Goal: Task Accomplishment & Management: Manage account settings

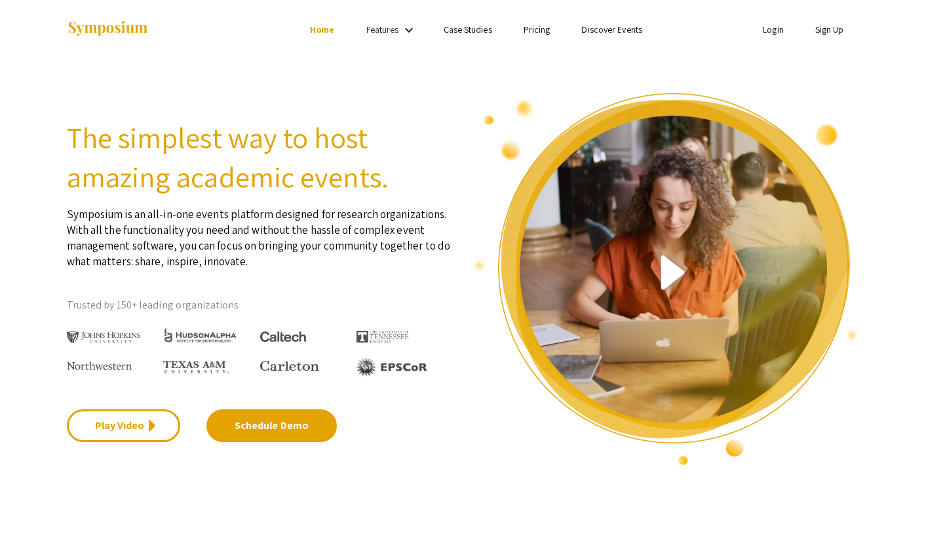
click at [768, 28] on link "Login" at bounding box center [773, 30] width 21 height 12
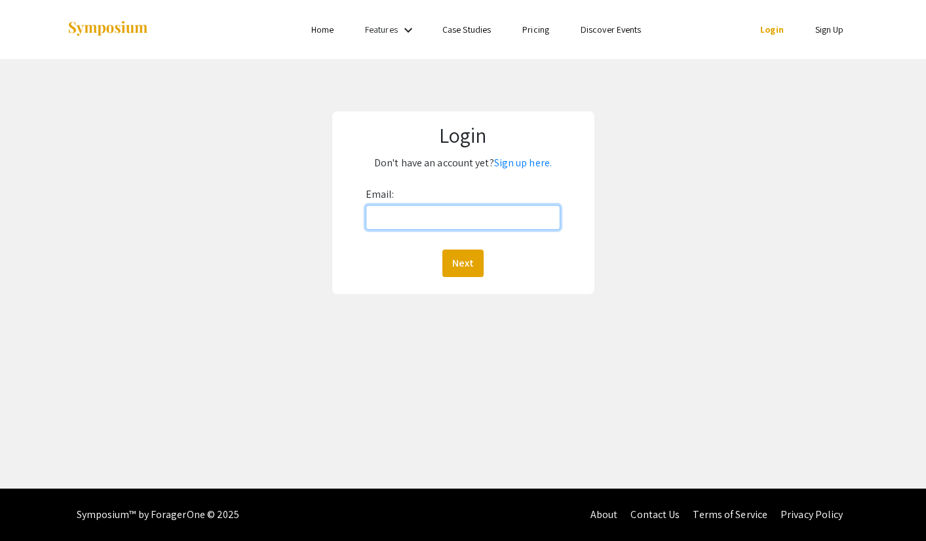
click at [455, 220] on input "Email:" at bounding box center [463, 217] width 195 height 25
type input "[PERSON_NAME][EMAIL_ADDRESS][PERSON_NAME][DOMAIN_NAME]"
click at [461, 271] on button "Next" at bounding box center [462, 264] width 41 height 28
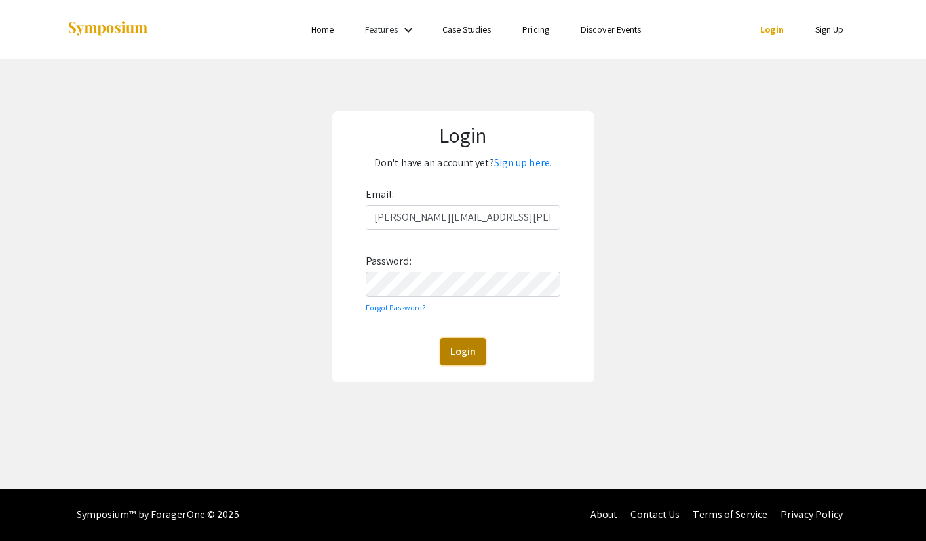
click at [455, 343] on button "Login" at bounding box center [462, 352] width 45 height 28
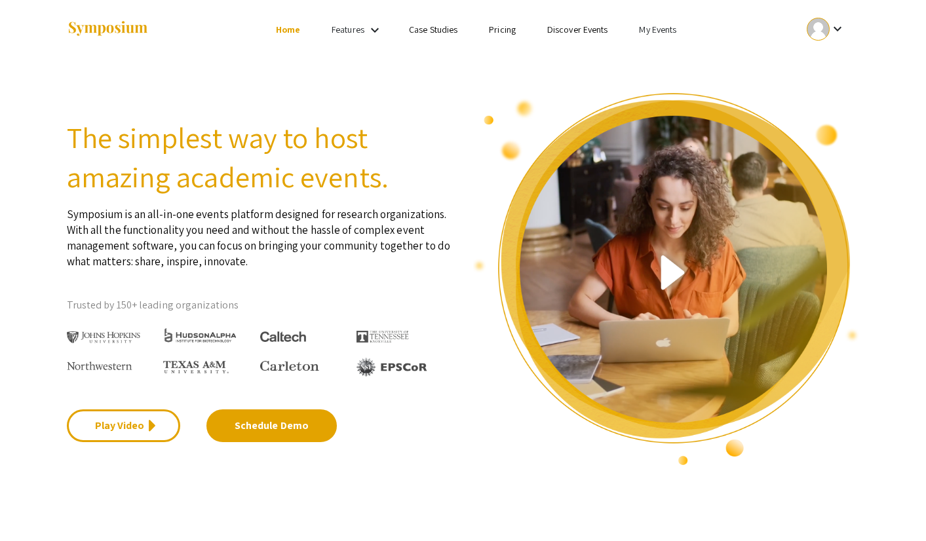
click at [661, 29] on link "My Events" at bounding box center [657, 30] width 37 height 12
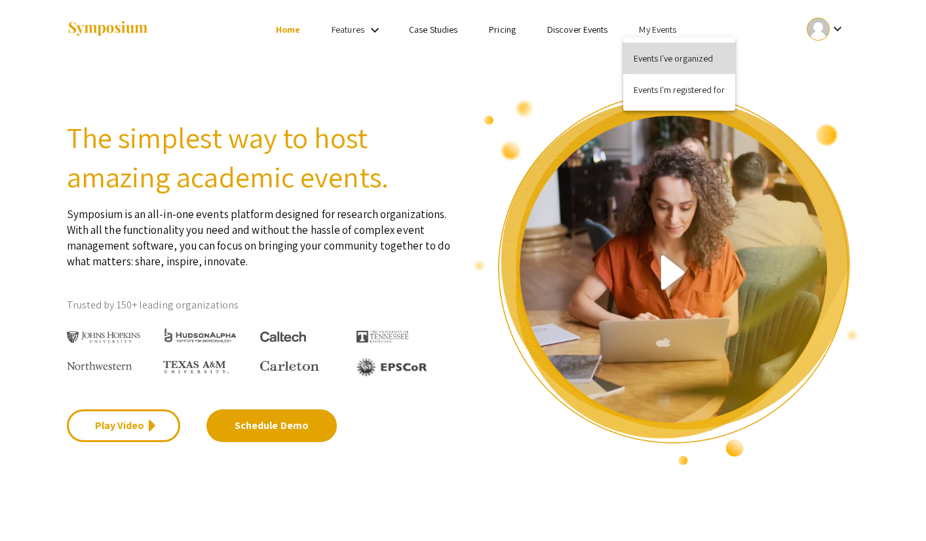
click at [659, 48] on button "Events I've organized" at bounding box center [679, 58] width 112 height 31
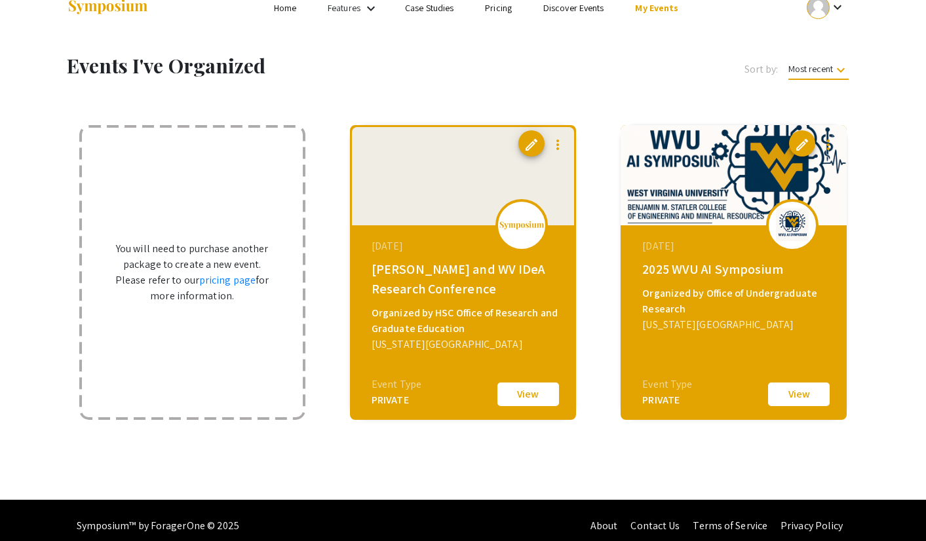
scroll to position [33, 0]
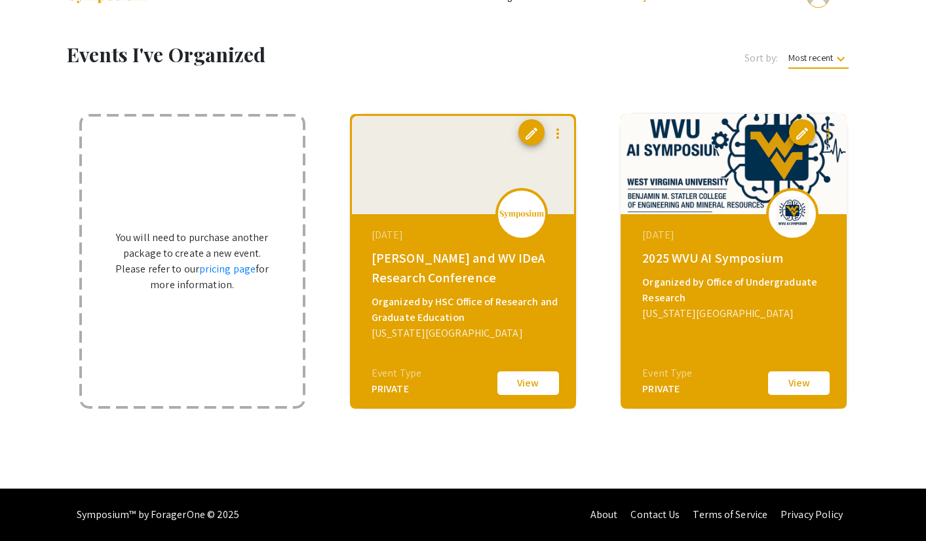
click at [520, 387] on button "View" at bounding box center [528, 384] width 66 height 28
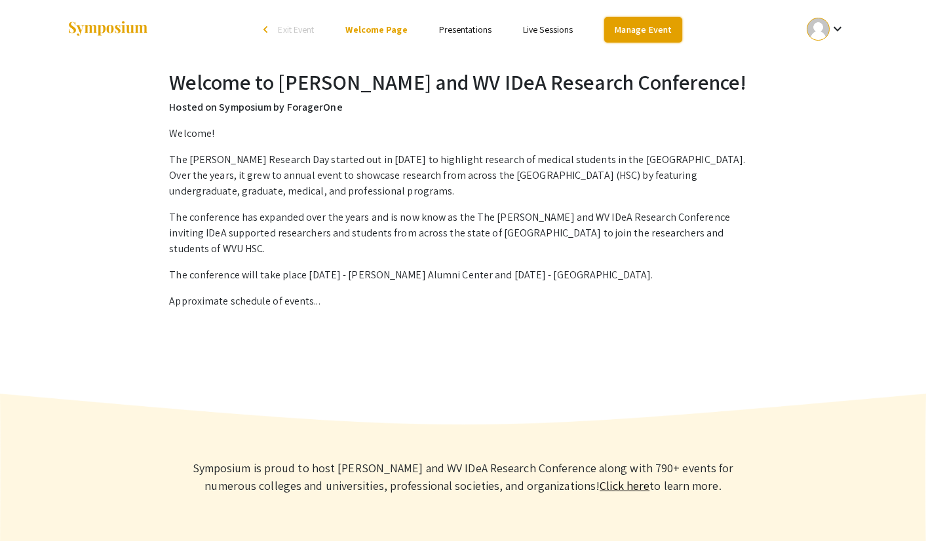
click at [624, 33] on link "Manage Event" at bounding box center [642, 30] width 77 height 26
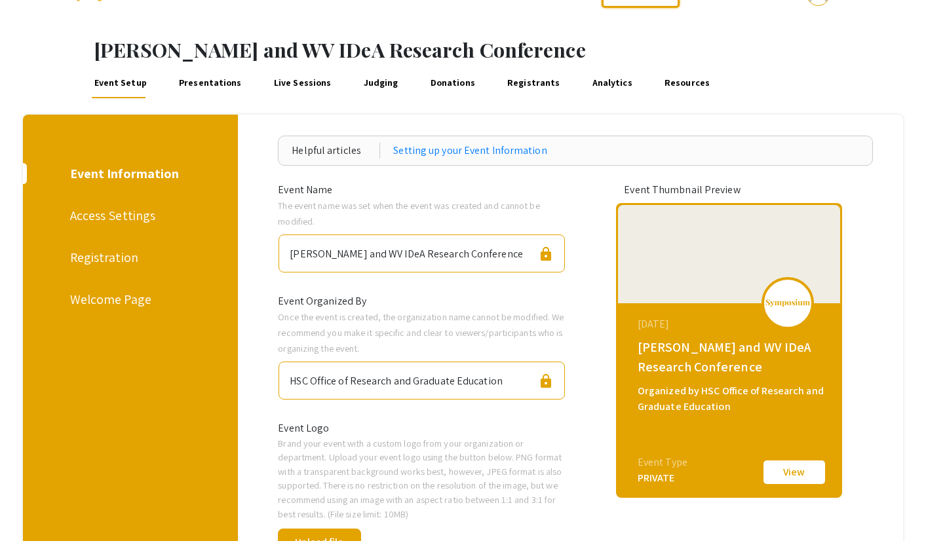
scroll to position [35, 0]
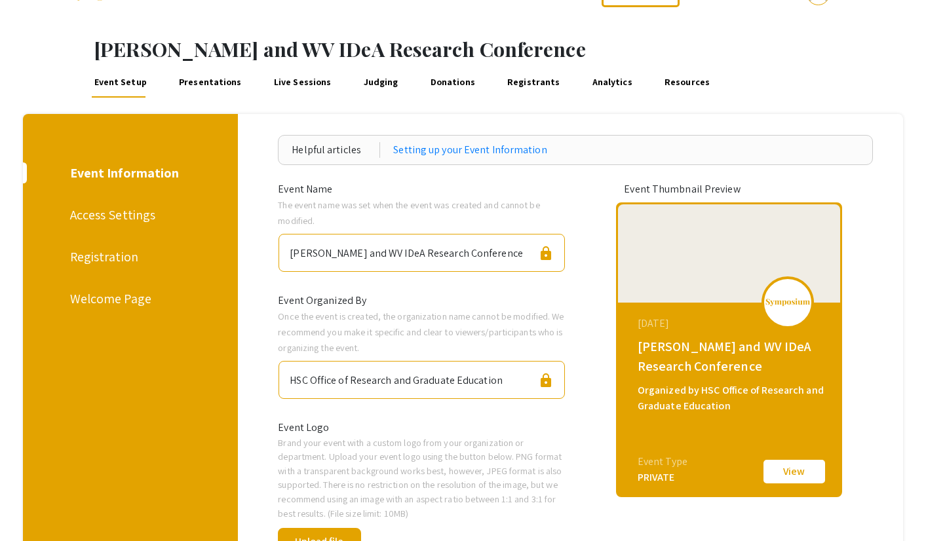
click at [119, 263] on div "Registration" at bounding box center [128, 257] width 117 height 20
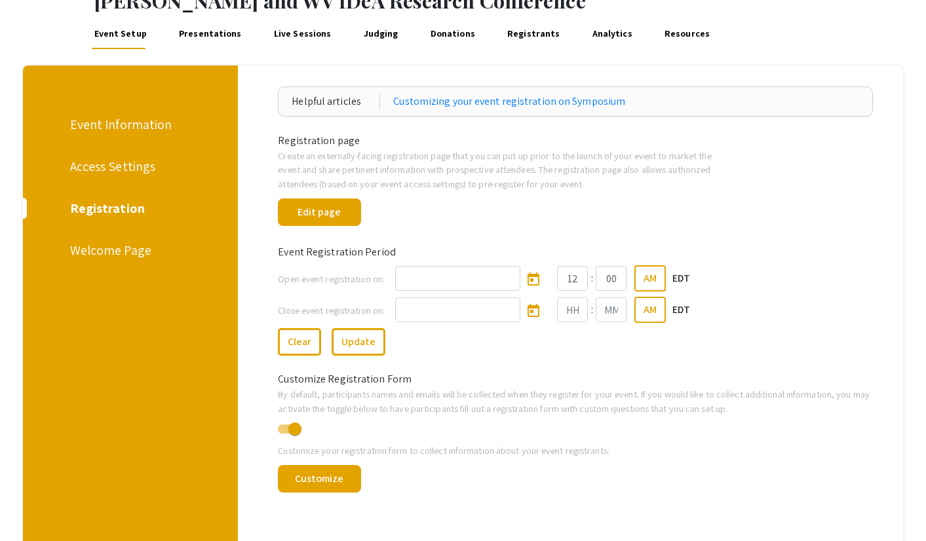
scroll to position [41, 0]
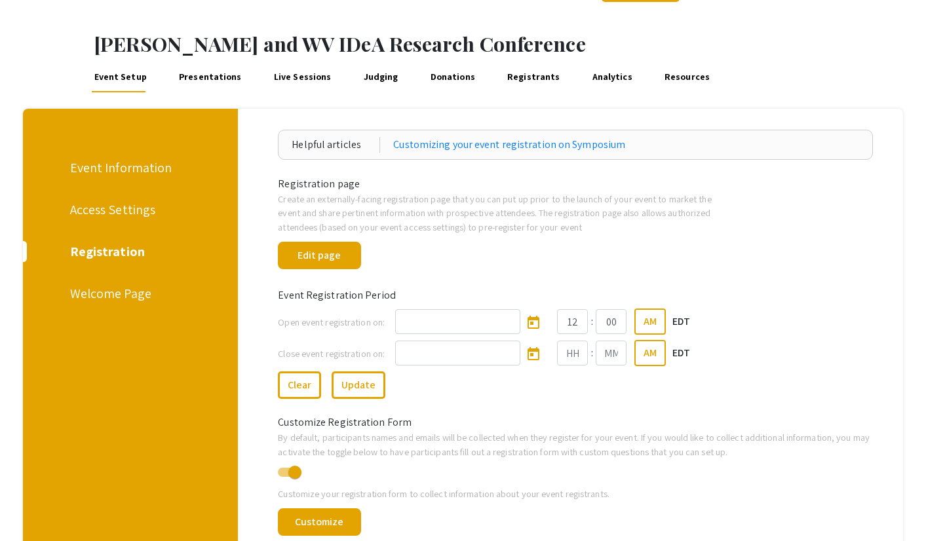
click at [225, 77] on link "Presentations" at bounding box center [210, 76] width 67 height 31
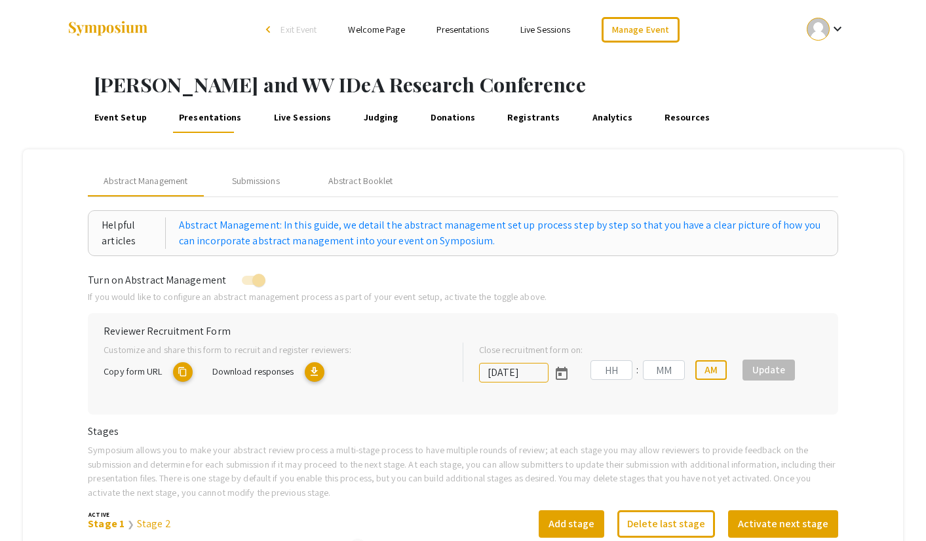
type input "[DATE]"
type input "09"
type input "50"
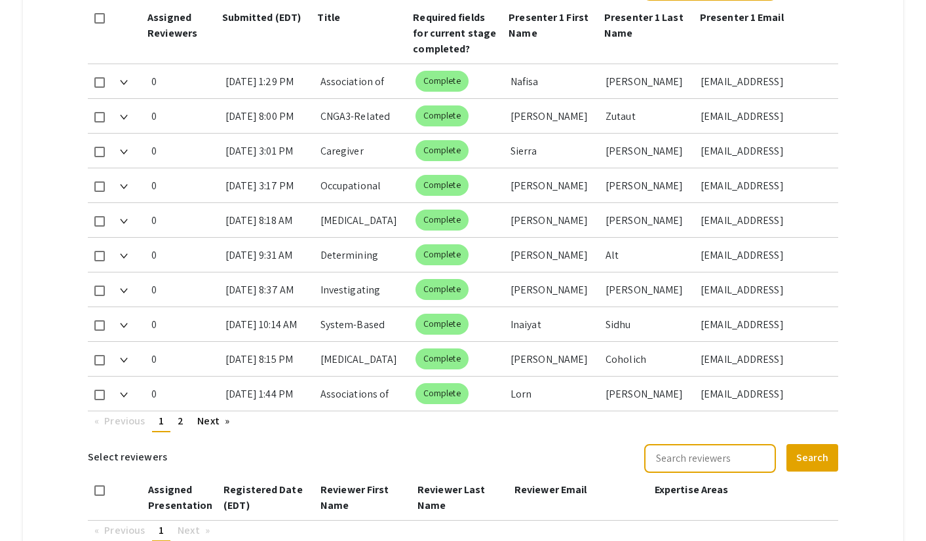
scroll to position [638, 0]
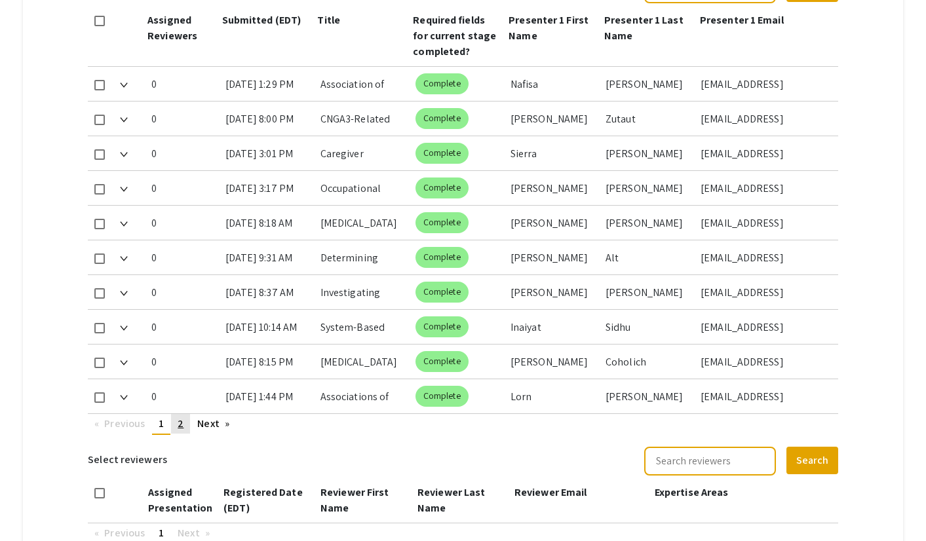
click at [180, 424] on span "2" at bounding box center [181, 424] width 6 height 14
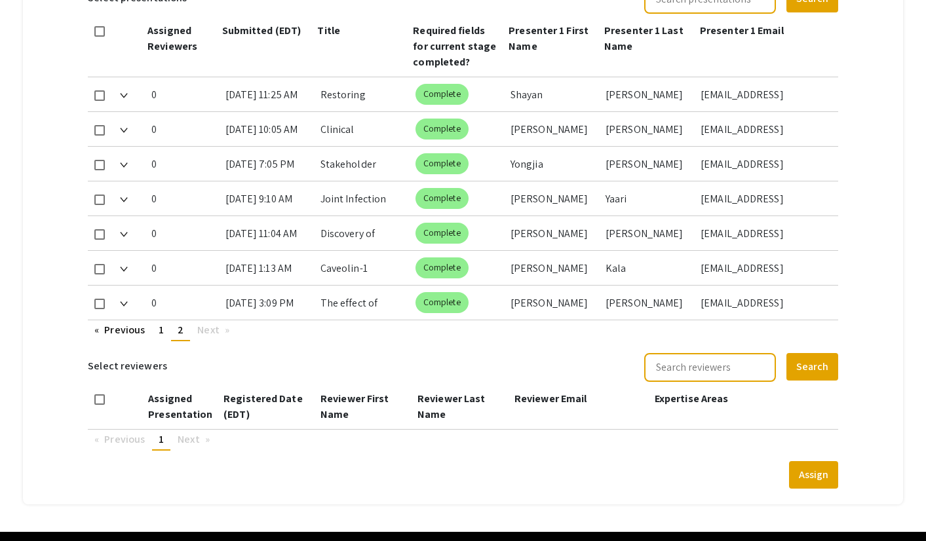
scroll to position [628, 0]
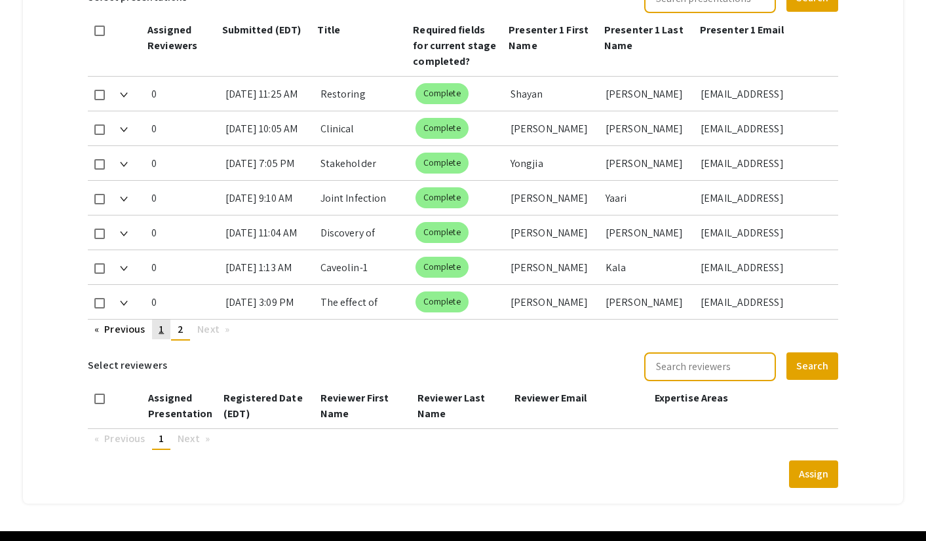
click at [164, 326] on link "page 1" at bounding box center [161, 330] width 18 height 20
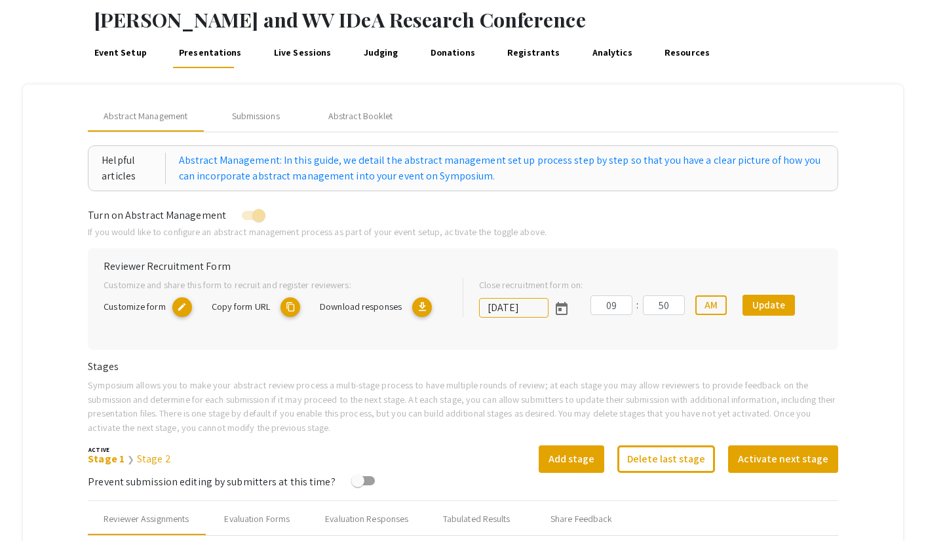
scroll to position [62, 0]
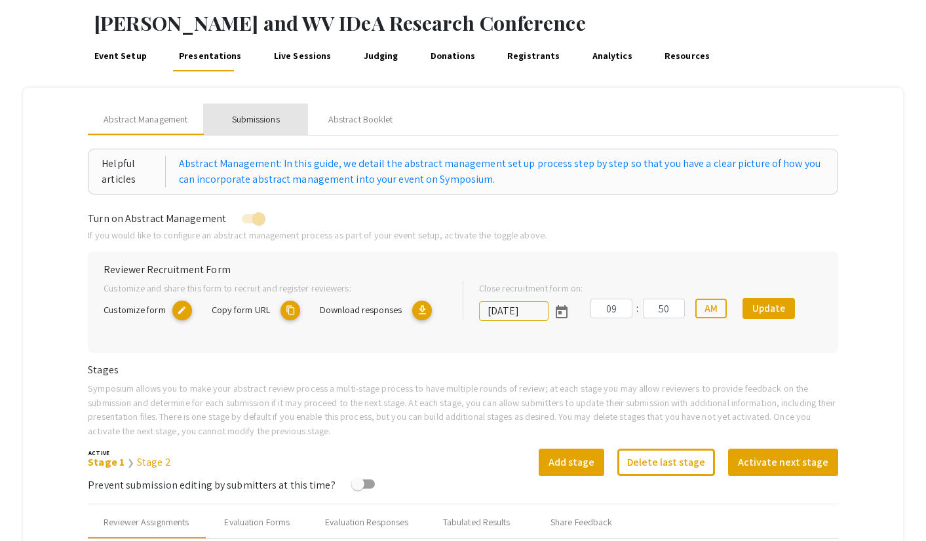
click at [265, 122] on div "Submissions" at bounding box center [256, 120] width 48 height 14
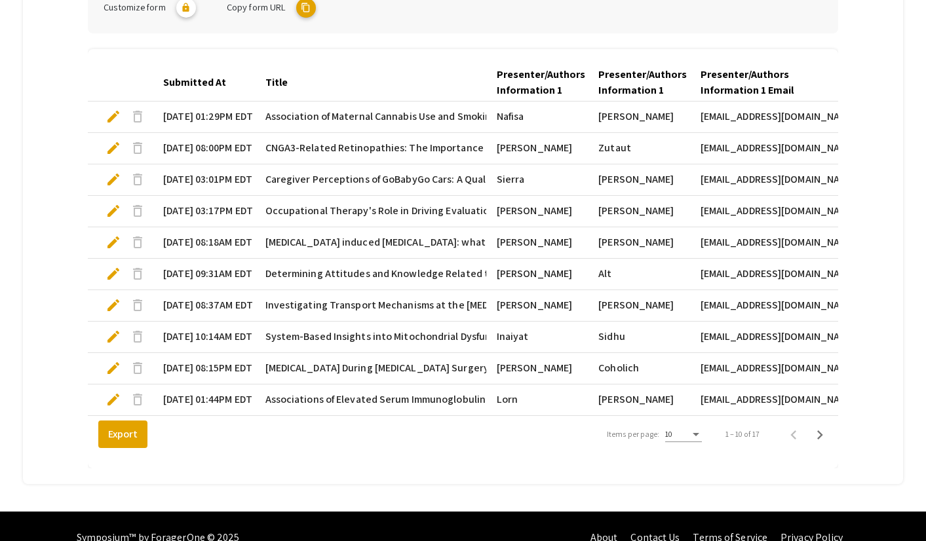
scroll to position [383, 0]
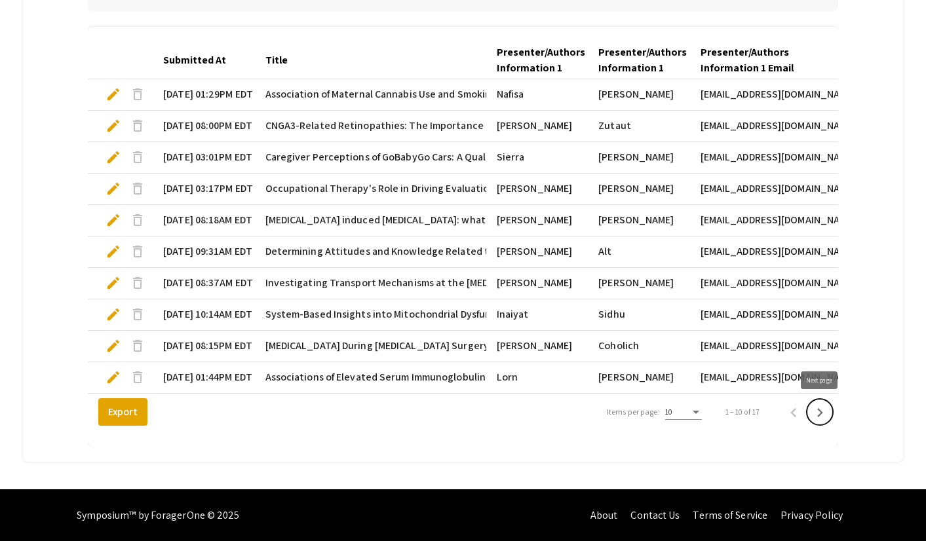
click at [820, 408] on icon "Next page" at bounding box center [820, 413] width 18 height 18
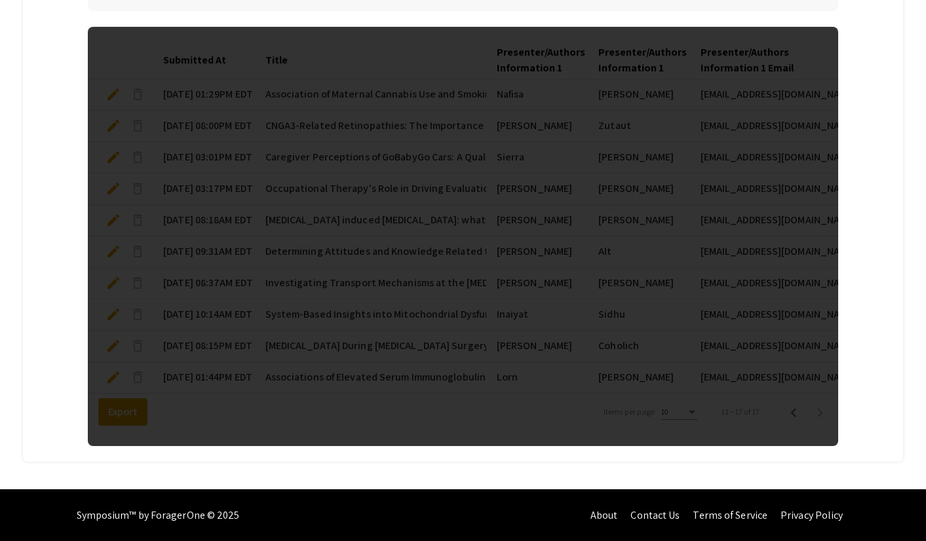
scroll to position [302, 0]
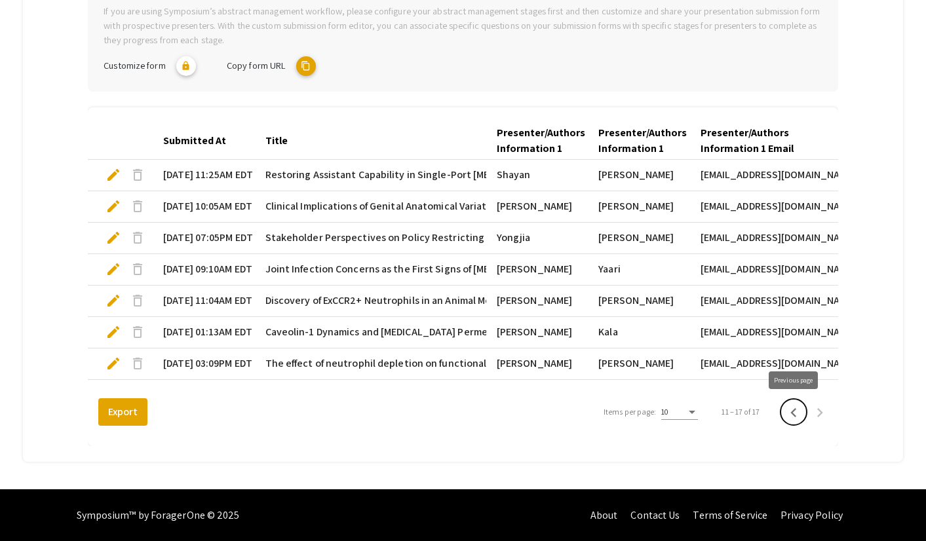
click at [794, 411] on icon "Previous page" at bounding box center [793, 412] width 6 height 9
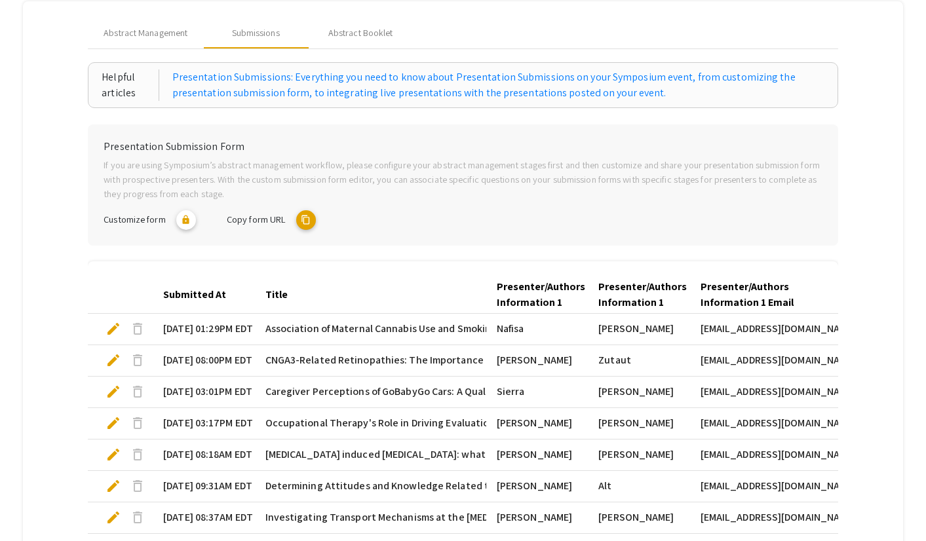
scroll to position [0, 0]
